Goal: Check status: Check status

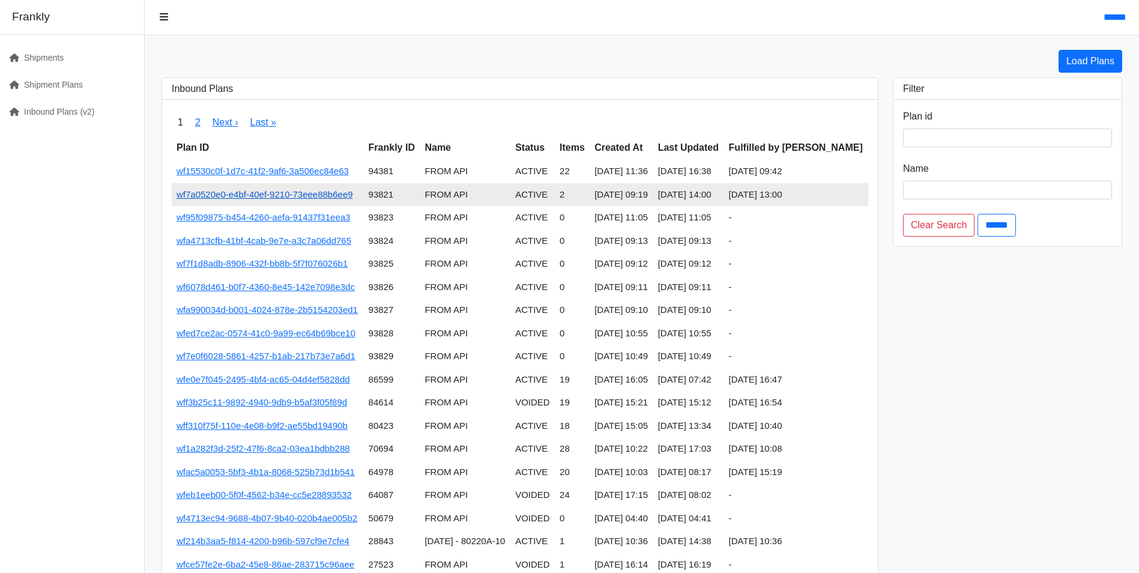
click at [262, 195] on link "wf7a0520e0-e4bf-40ef-9210-73eee88b6ee9" at bounding box center [265, 194] width 177 height 10
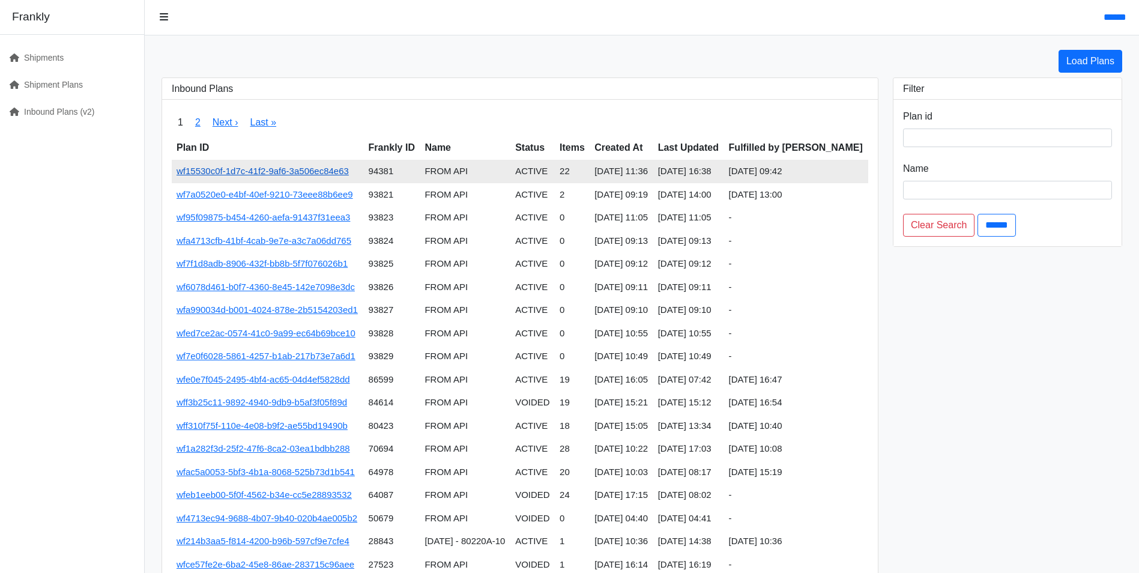
click at [250, 172] on link "wf15530c0f-1d7c-41f2-9af6-3a506ec84e63" at bounding box center [263, 171] width 172 height 10
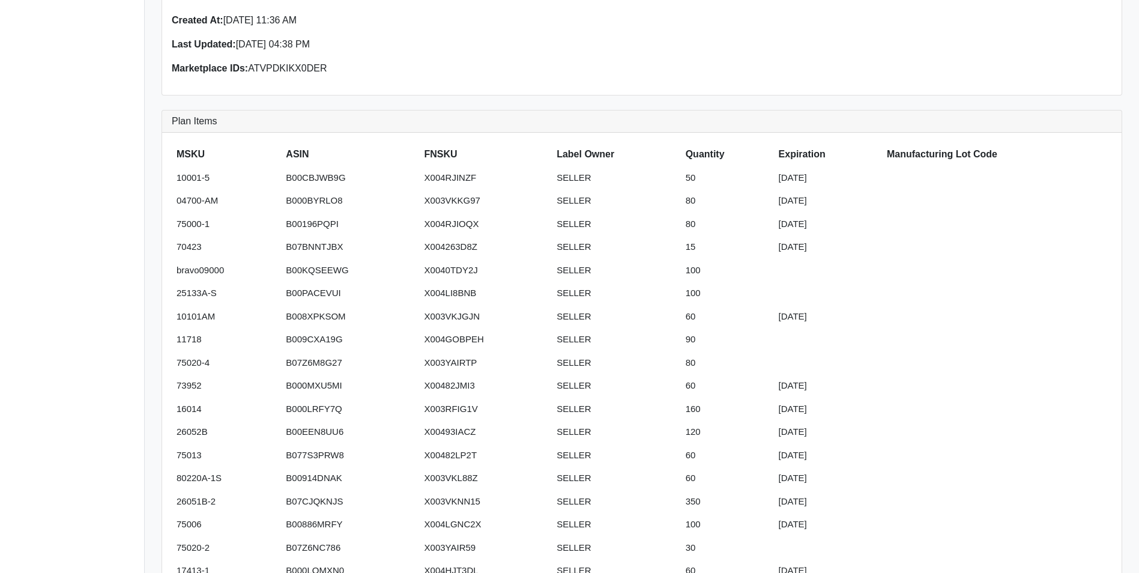
scroll to position [180, 0]
